Goal: Information Seeking & Learning: Find specific fact

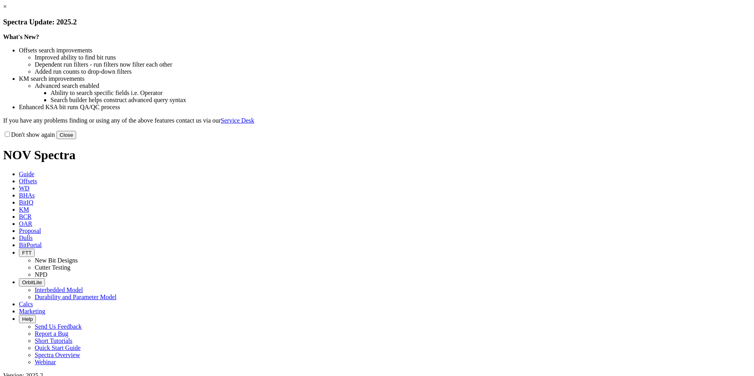
select select "Cutter"
click at [76, 139] on button "Close" at bounding box center [66, 135] width 20 height 8
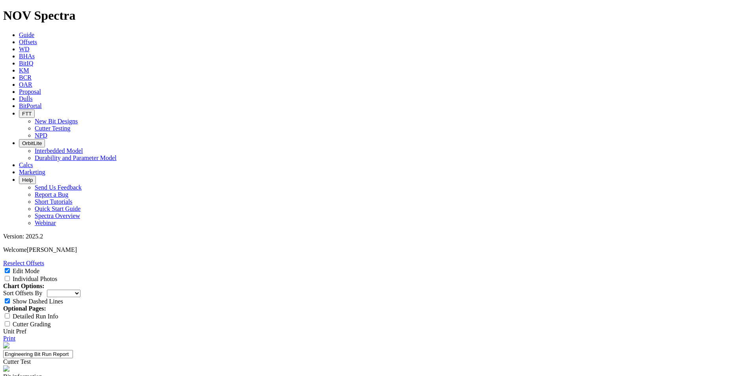
copy tbody "TYPHOON 42 UNIT 12H"
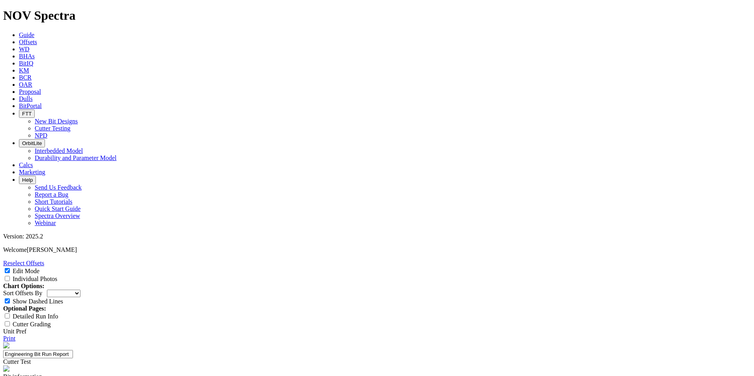
copy td "Pinnergy"
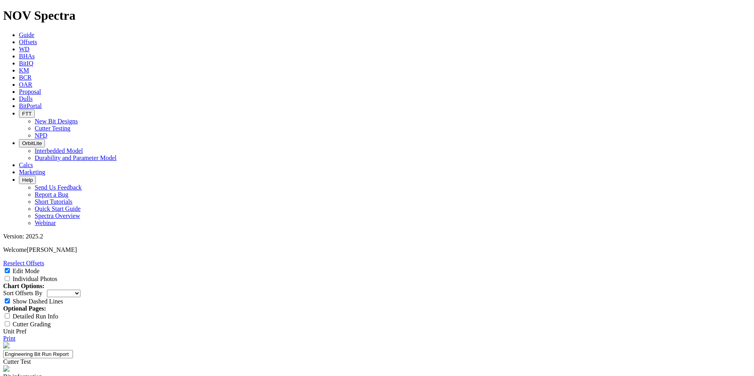
copy ul "TKC66-AZ11"
copy div "A317102"
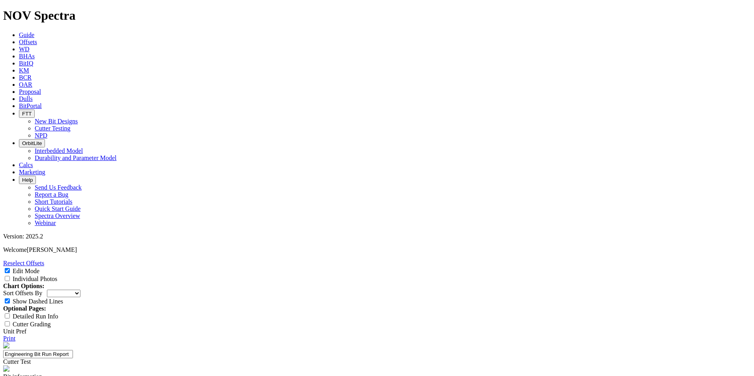
copy div "19177078"
